Goal: Obtain resource: Obtain resource

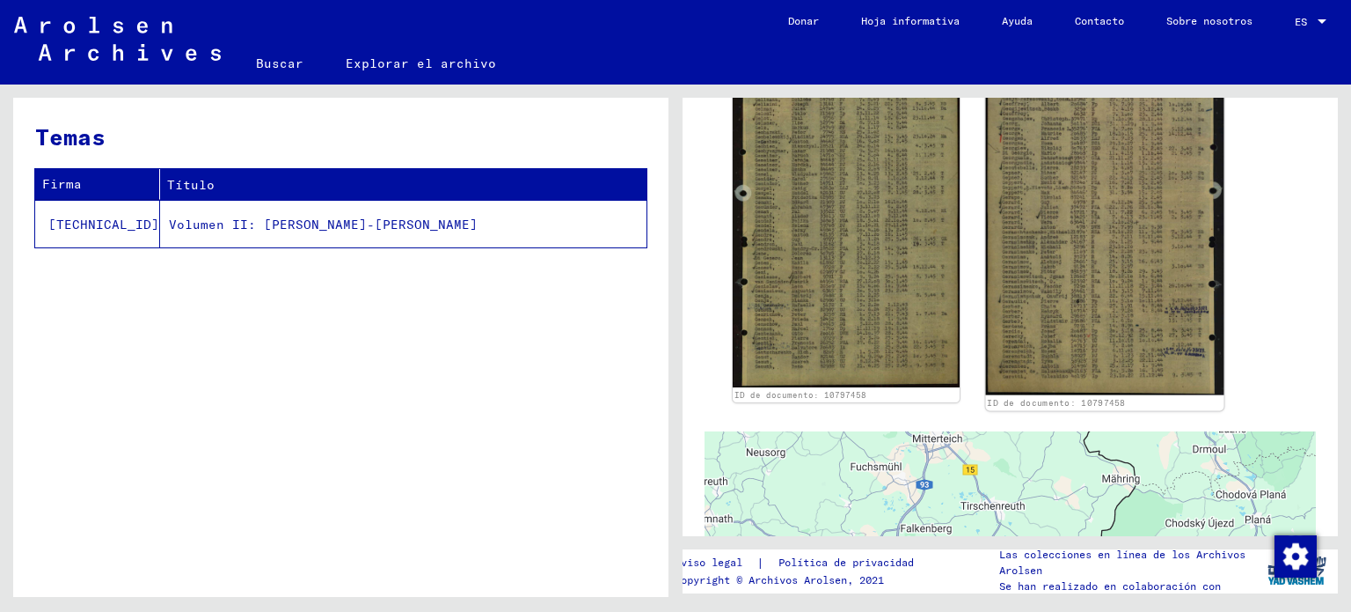
scroll to position [352, 0]
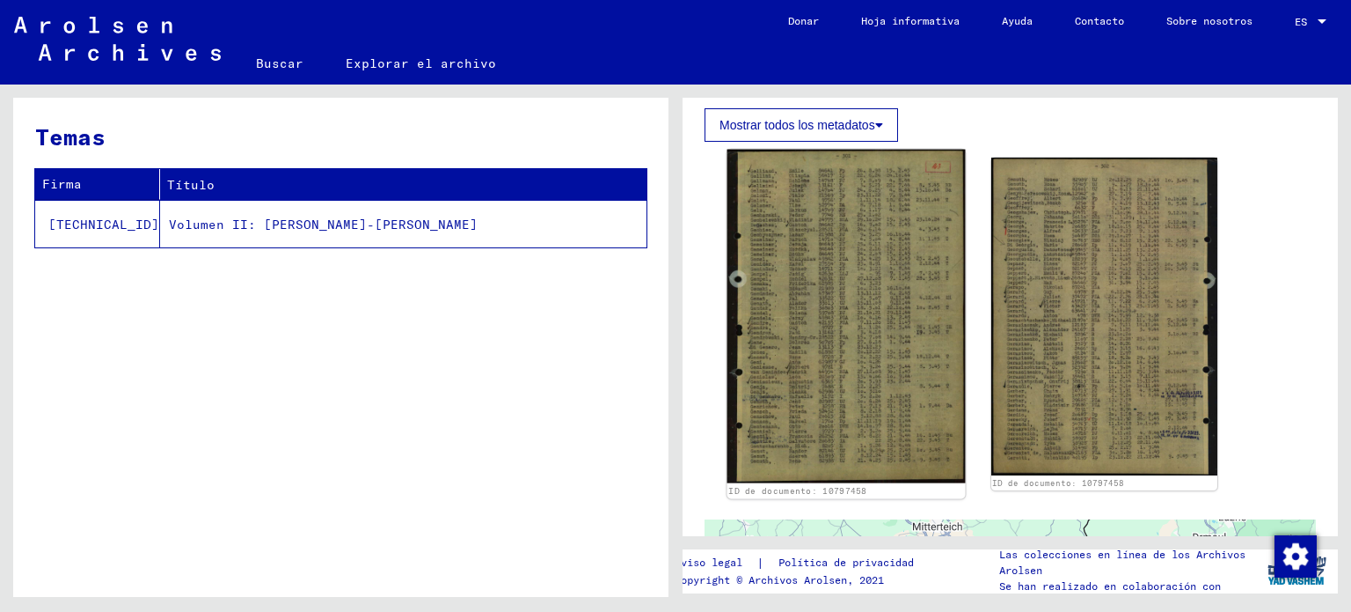
click at [858, 254] on img at bounding box center [847, 316] width 238 height 333
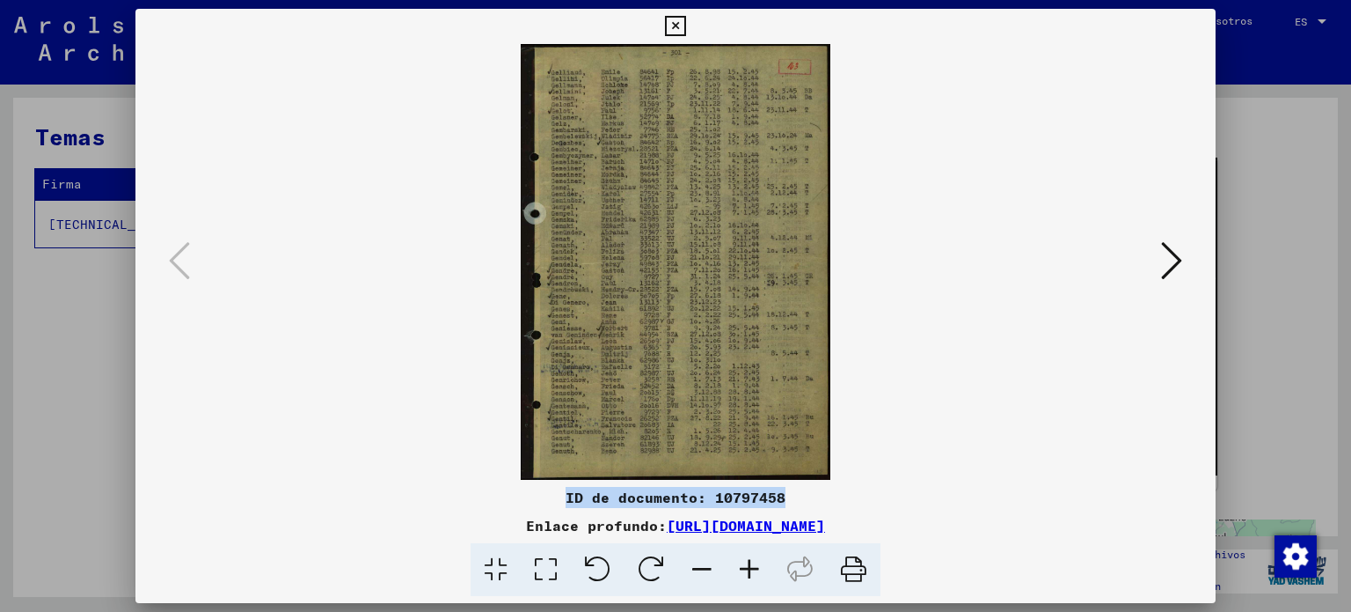
drag, startPoint x: 785, startPoint y: 494, endPoint x: 553, endPoint y: 499, distance: 232.3
click at [553, 499] on div "ID de documento: 10797458" at bounding box center [675, 497] width 1081 height 21
copy font "ID de documento: 10797458"
drag, startPoint x: 1039, startPoint y: 516, endPoint x: 491, endPoint y: 527, distance: 548.3
click at [490, 526] on div "Enlace profundo: [URL][DOMAIN_NAME]" at bounding box center [675, 525] width 1081 height 21
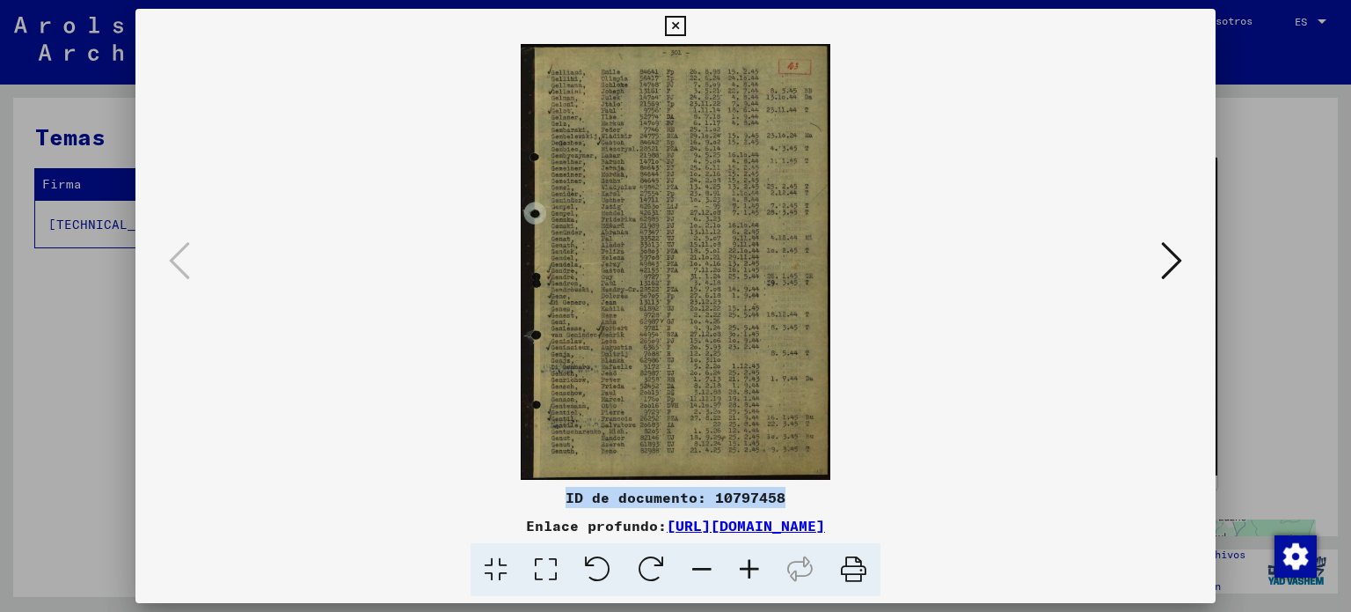
click at [1060, 508] on div "ID de documento: 10797458 Enlace profundo: [URL][DOMAIN_NAME]" at bounding box center [675, 542] width 1081 height 110
click at [1043, 518] on div "Enlace profundo: [URL][DOMAIN_NAME]" at bounding box center [675, 525] width 1081 height 21
click at [1031, 521] on div "Enlace profundo: [URL][DOMAIN_NAME]" at bounding box center [675, 525] width 1081 height 21
drag, startPoint x: 1020, startPoint y: 520, endPoint x: 479, endPoint y: 532, distance: 541.3
click at [479, 532] on div "Enlace profundo: [URL][DOMAIN_NAME]" at bounding box center [675, 525] width 1081 height 21
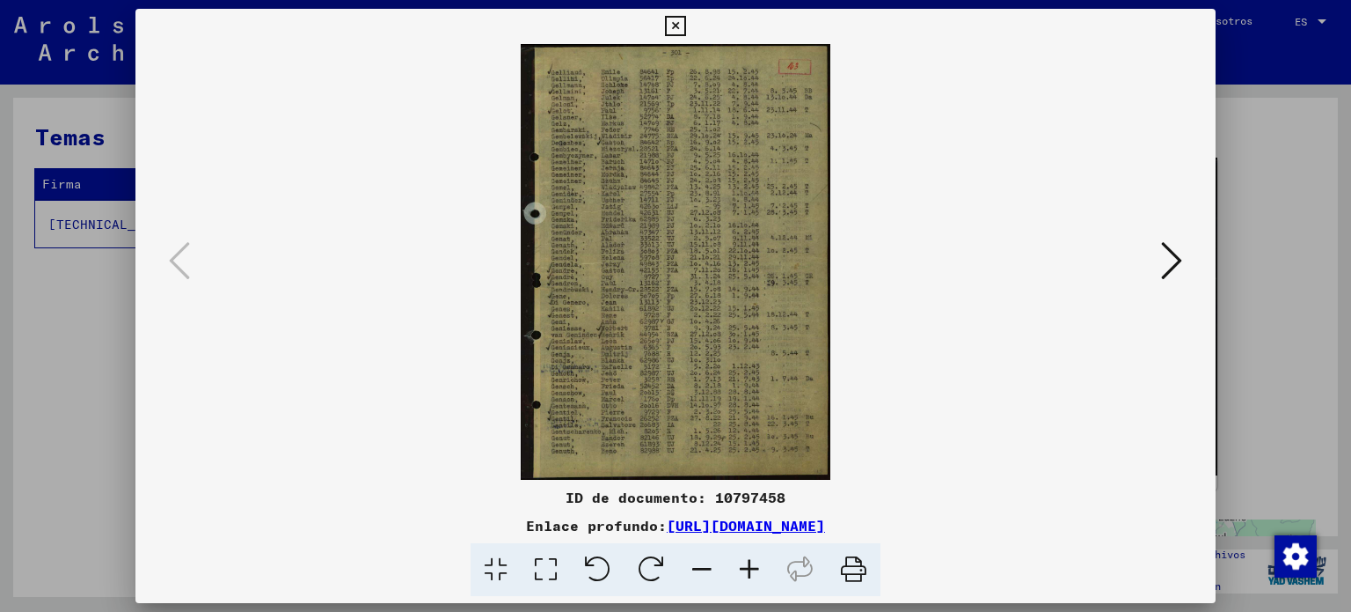
copy font "[URL][DOMAIN_NAME]"
click at [1171, 266] on icon at bounding box center [1171, 260] width 21 height 42
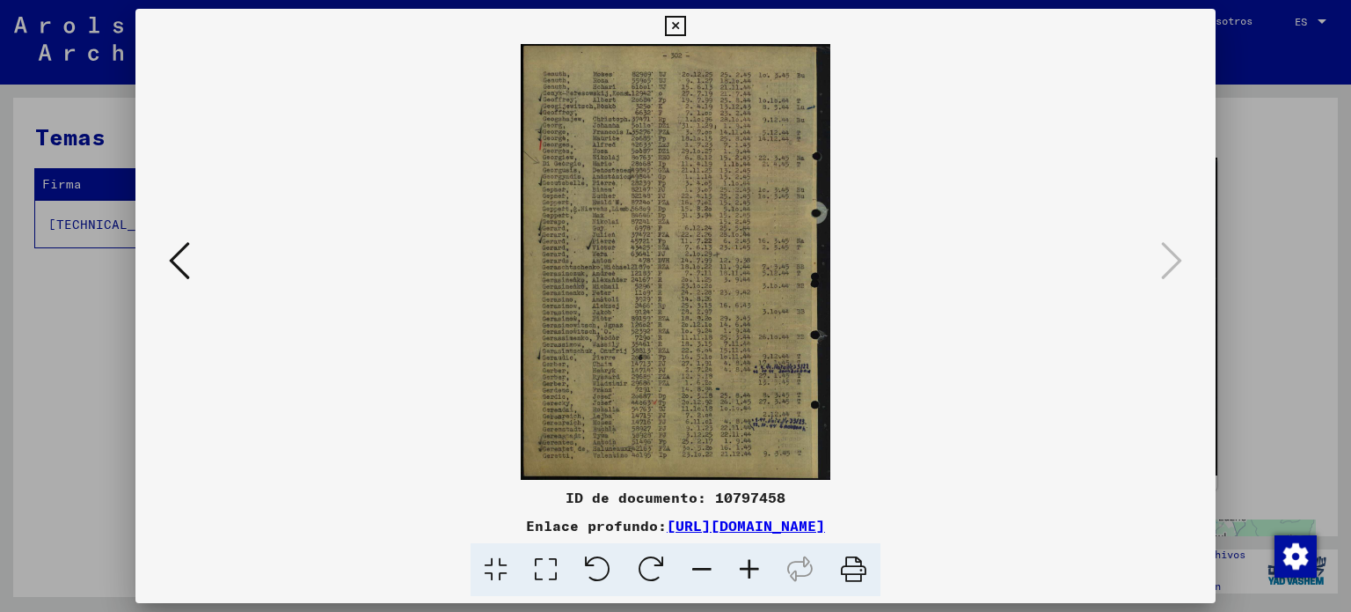
click at [998, 350] on img at bounding box center [676, 262] width 962 height 436
click at [808, 496] on div "ID de documento: 10797458" at bounding box center [675, 497] width 1081 height 21
drag, startPoint x: 792, startPoint y: 493, endPoint x: 514, endPoint y: 496, distance: 278.1
click at [514, 496] on div "ID de documento: 10797458" at bounding box center [675, 497] width 1081 height 21
copy font "ID de documento: 10797458"
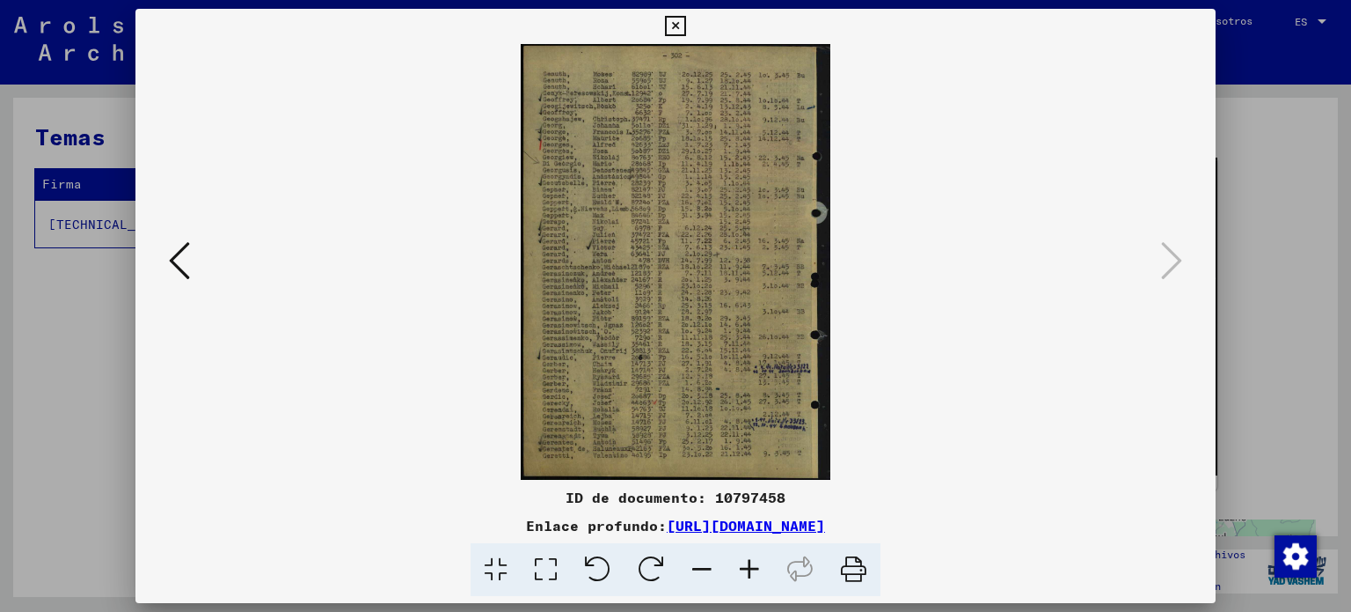
click at [1022, 519] on div "Enlace profundo: [URL][DOMAIN_NAME]" at bounding box center [675, 525] width 1081 height 21
drag, startPoint x: 1022, startPoint y: 519, endPoint x: 482, endPoint y: 509, distance: 539.5
click at [482, 509] on div "ID de documento: 10797458 Enlace profundo: [URL][DOMAIN_NAME]" at bounding box center [675, 542] width 1081 height 110
copy font "[URL][DOMAIN_NAME]"
